Goal: Go to known website: Access a specific website the user already knows

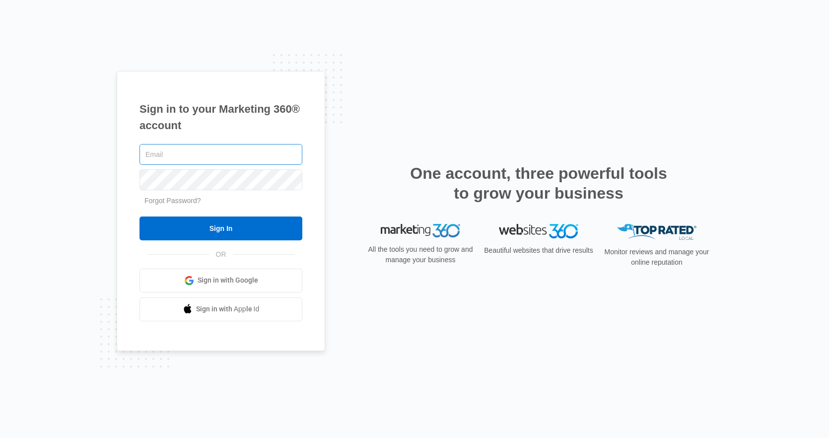
click at [233, 156] on input "text" at bounding box center [220, 154] width 163 height 21
type input "[PERSON_NAME][EMAIL_ADDRESS][PERSON_NAME][DOMAIN_NAME]"
click at [139, 216] on input "Sign In" at bounding box center [220, 228] width 163 height 24
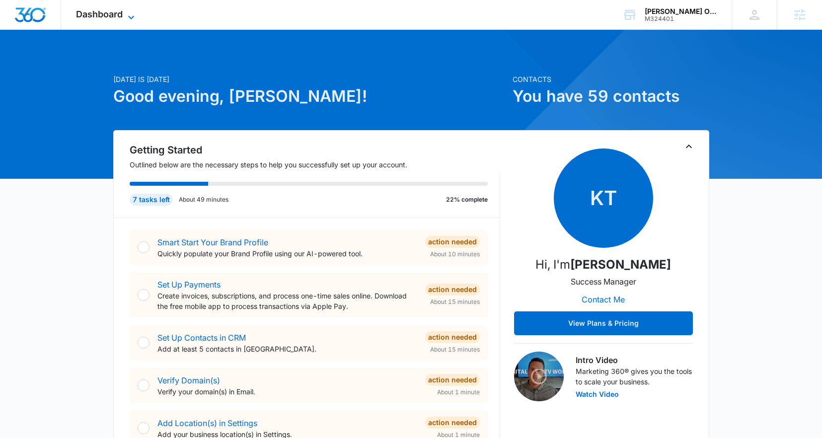
click at [118, 14] on span "Dashboard" at bounding box center [99, 14] width 47 height 10
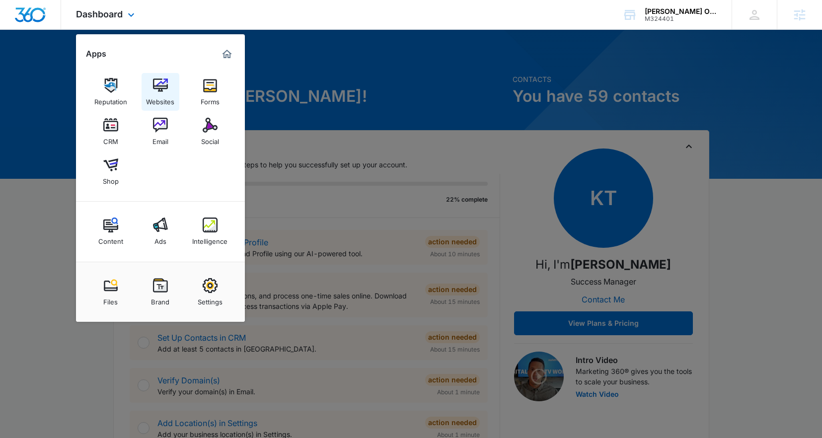
click at [160, 91] on img at bounding box center [160, 85] width 15 height 15
